Goal: Task Accomplishment & Management: Use online tool/utility

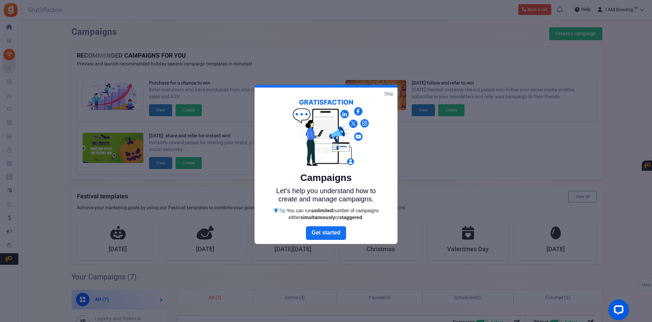
click at [393, 96] on link "Skip" at bounding box center [388, 93] width 9 height 7
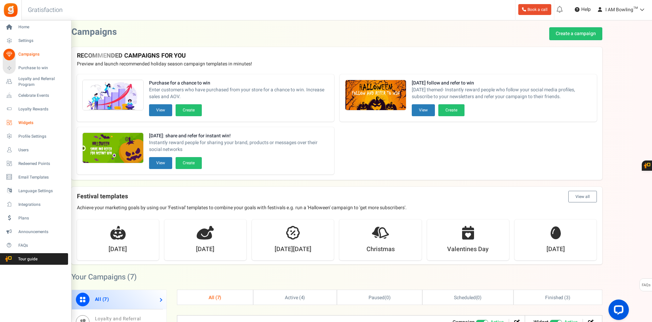
click at [38, 125] on span "Widgets" at bounding box center [42, 123] width 48 height 6
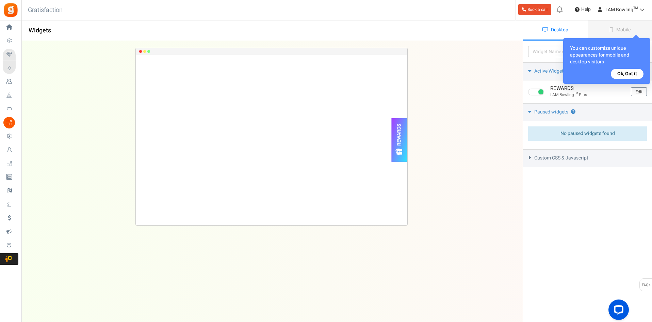
click at [577, 158] on span "Custom CSS & Javascript" at bounding box center [562, 158] width 54 height 7
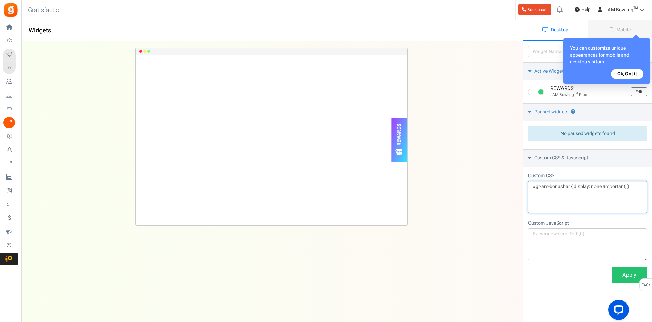
click at [568, 188] on textarea "#gr-am-bonusbar { display: none !important; }" at bounding box center [587, 197] width 119 height 32
click at [539, 198] on textarea "#gr-am-bonusbar { display: none !important; }" at bounding box center [587, 197] width 119 height 32
drag, startPoint x: 537, startPoint y: 188, endPoint x: 569, endPoint y: 187, distance: 32.7
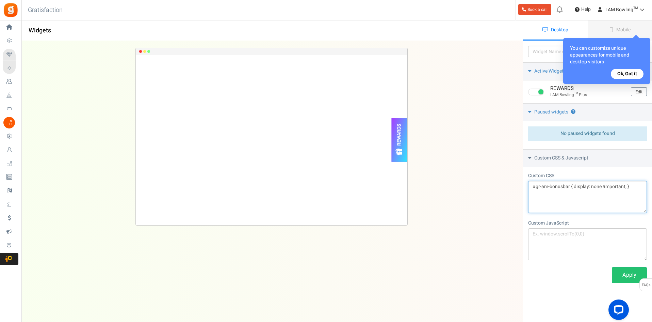
click at [569, 187] on textarea "#gr-am-bonusbar { display: none !important; }" at bounding box center [587, 197] width 119 height 32
